Goal: Task Accomplishment & Management: Use online tool/utility

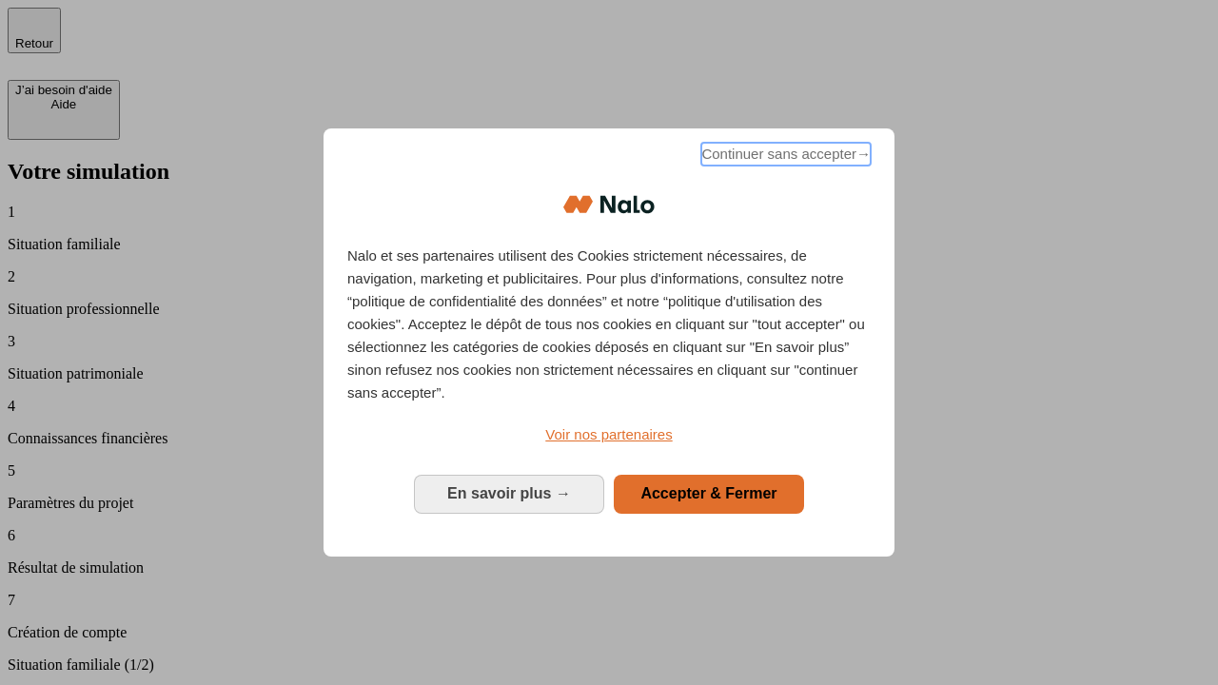
click at [784, 157] on span "Continuer sans accepter →" at bounding box center [785, 154] width 169 height 23
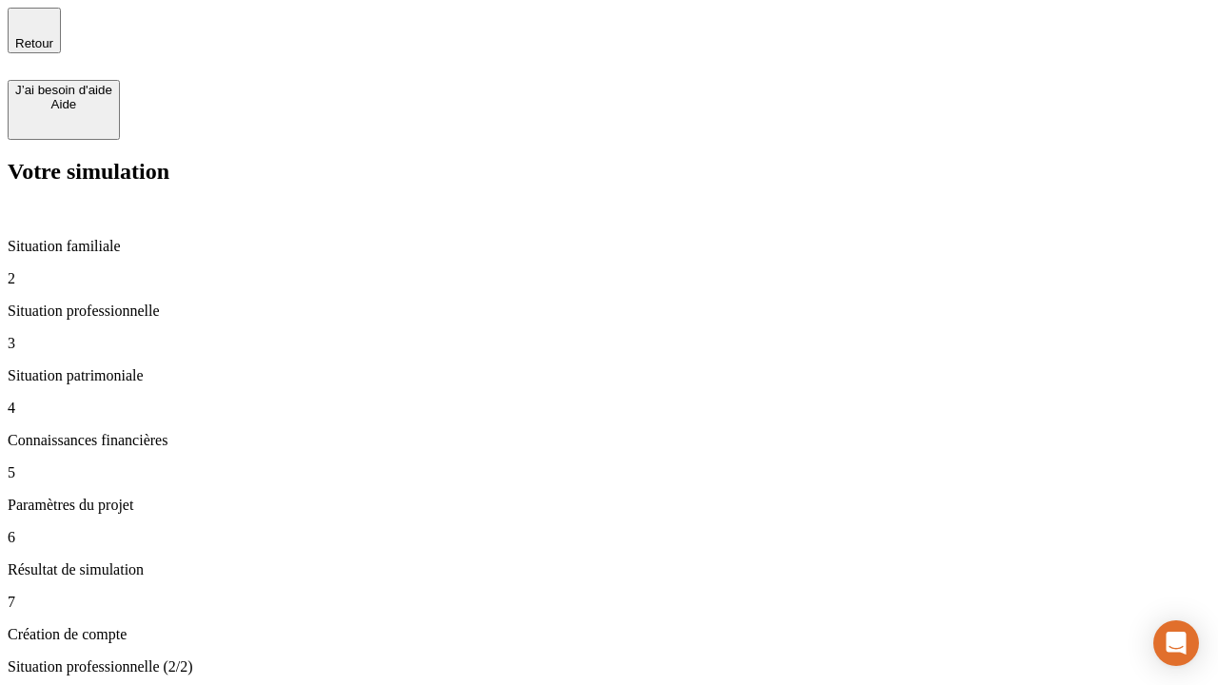
type input "30 000"
type input "1 000"
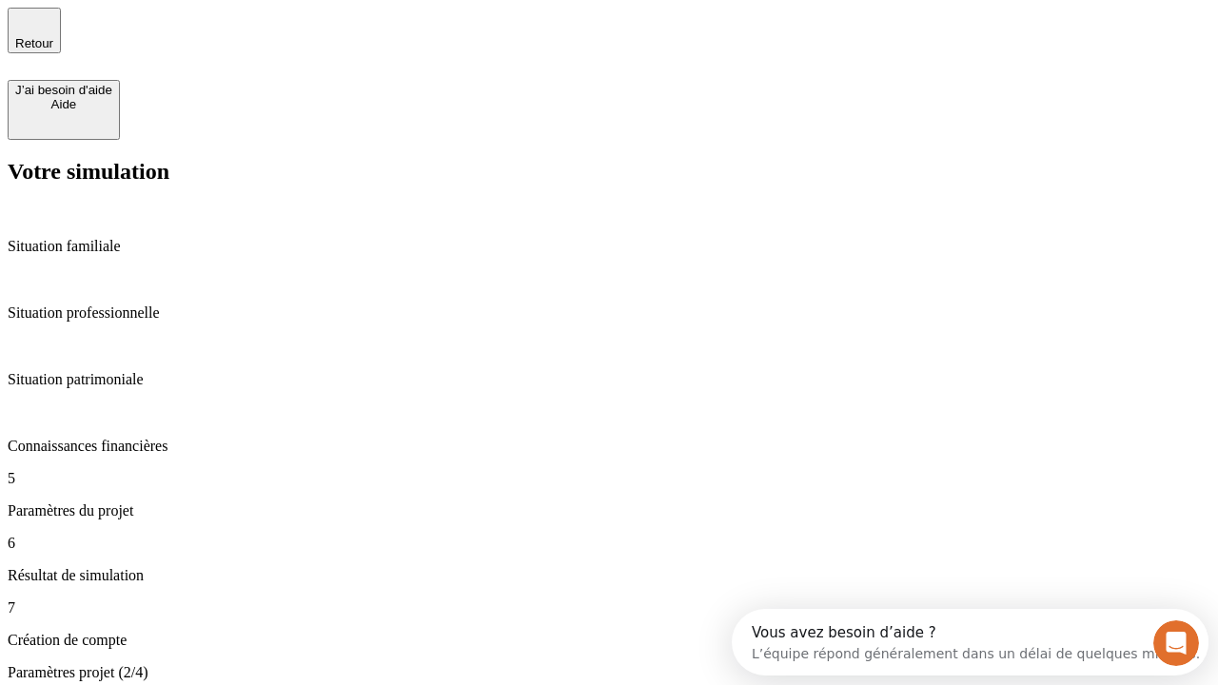
type input "65"
type input "5 000"
type input "640"
